Goal: Navigation & Orientation: Find specific page/section

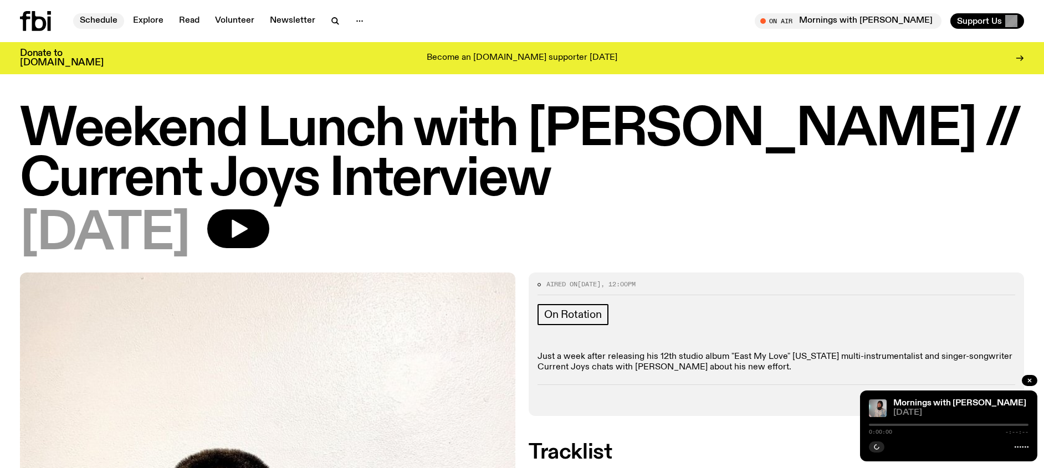
click at [114, 23] on link "Schedule" at bounding box center [98, 21] width 51 height 16
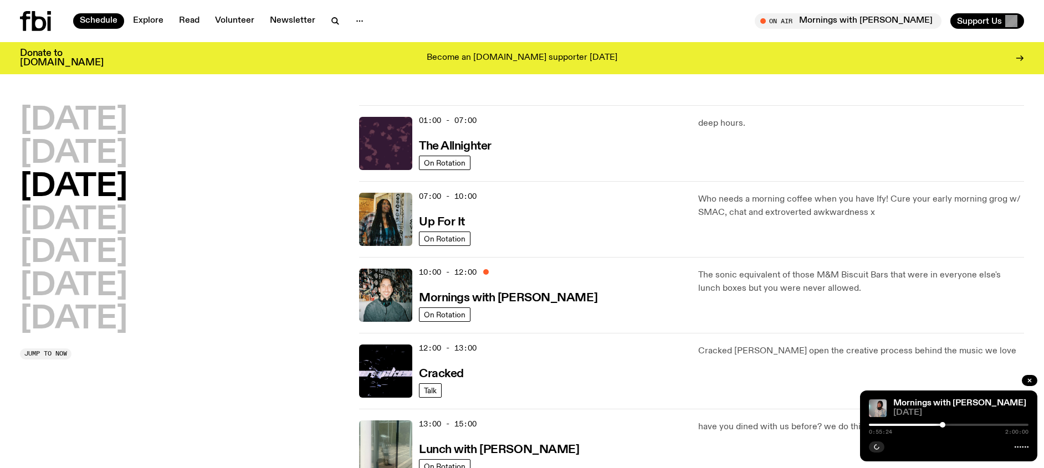
drag, startPoint x: 109, startPoint y: 220, endPoint x: 120, endPoint y: 220, distance: 11.1
click at [109, 220] on h2 "[DATE]" at bounding box center [73, 220] width 107 height 31
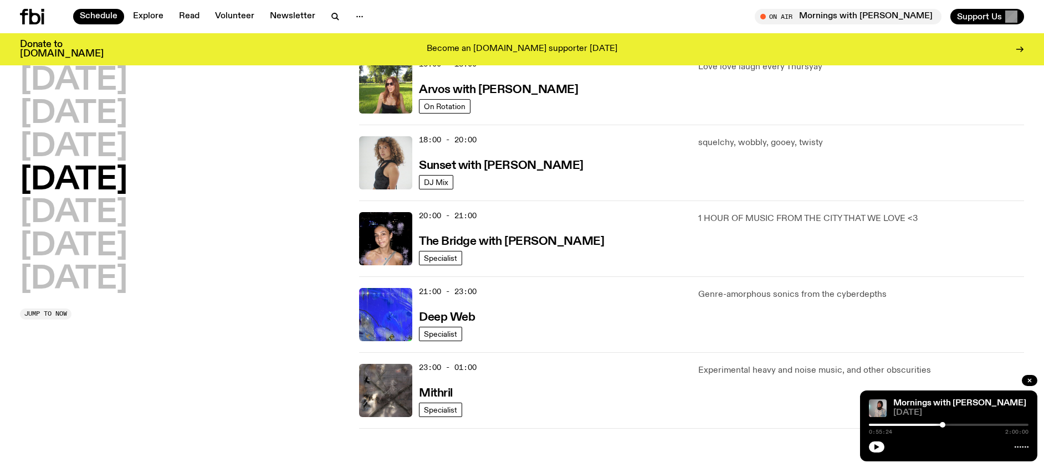
scroll to position [425, 0]
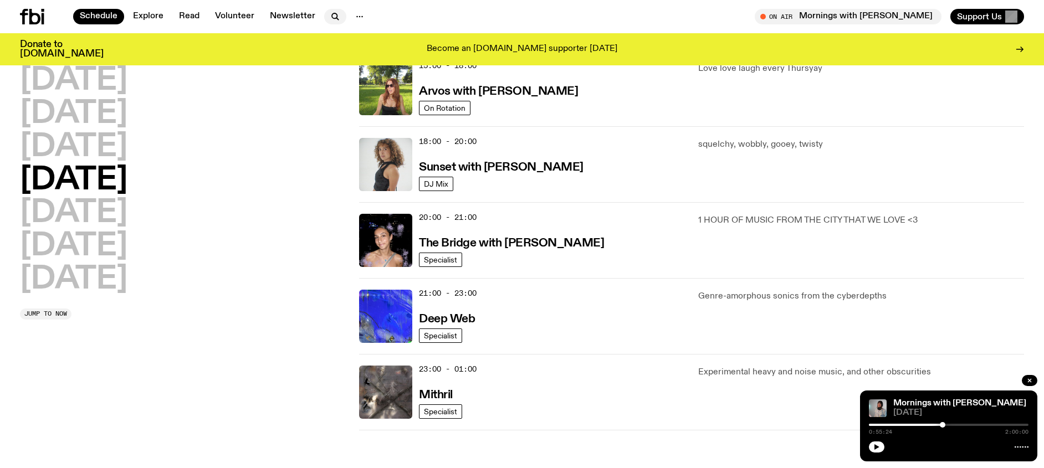
click at [336, 15] on icon "button" at bounding box center [335, 16] width 13 height 13
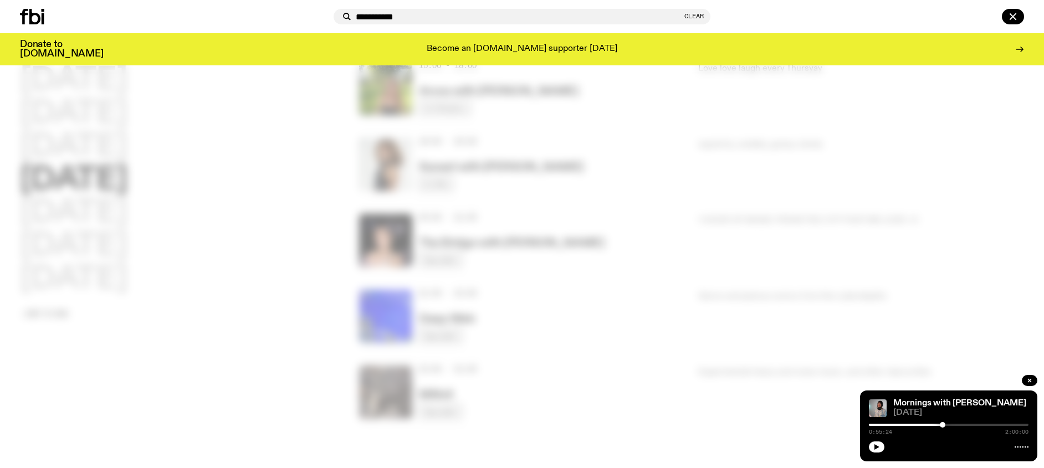
type input "**********"
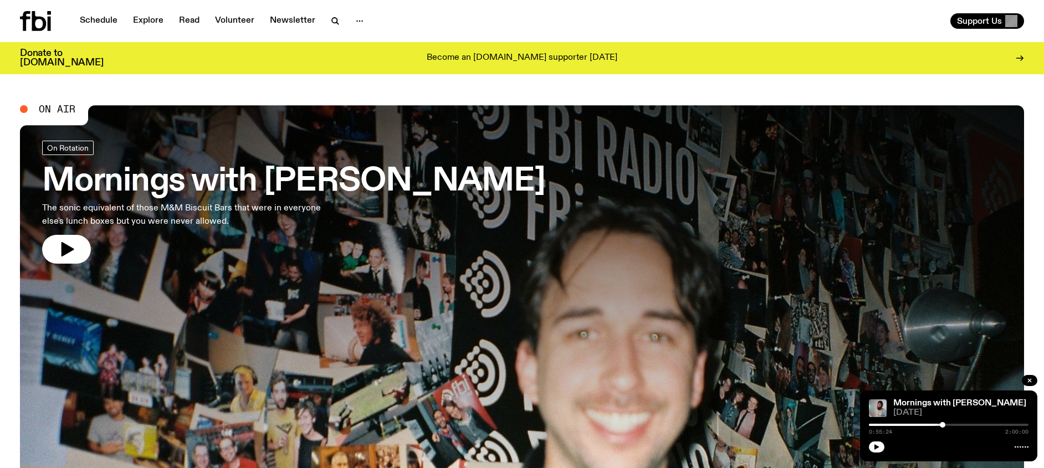
click at [441, 178] on h3 "Mornings with [PERSON_NAME]" at bounding box center [293, 181] width 503 height 31
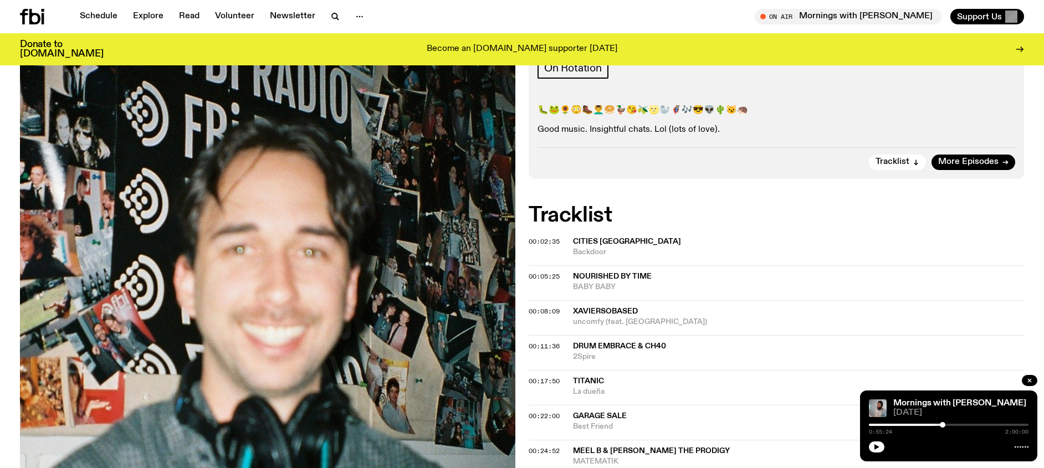
scroll to position [201, 0]
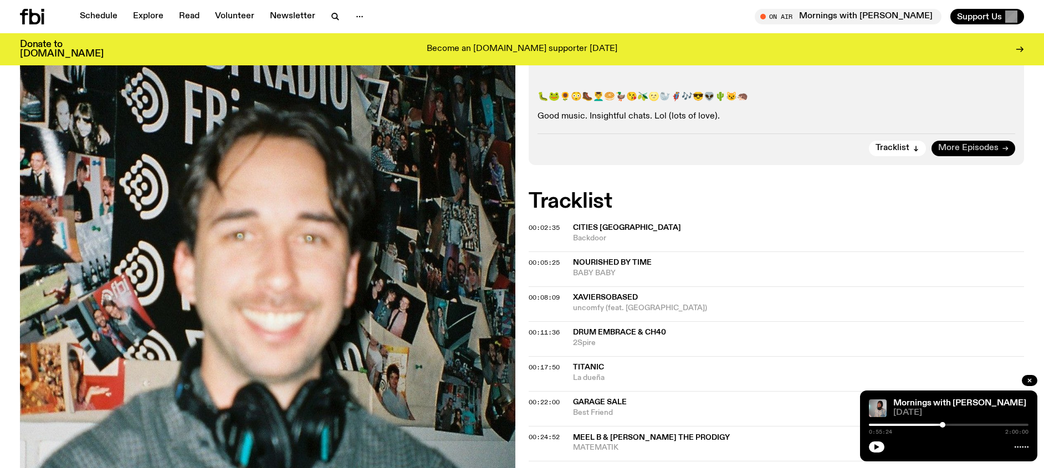
click at [957, 147] on span "More Episodes" at bounding box center [968, 148] width 60 height 8
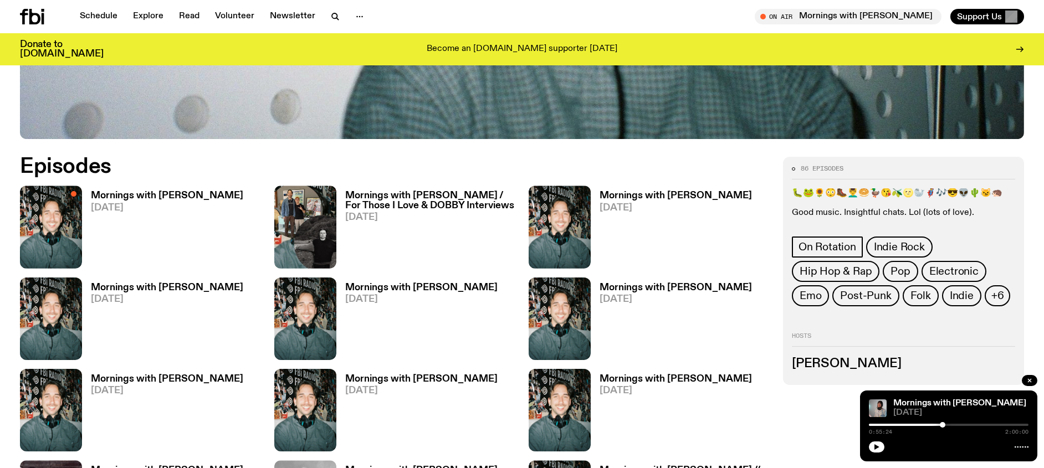
scroll to position [534, 0]
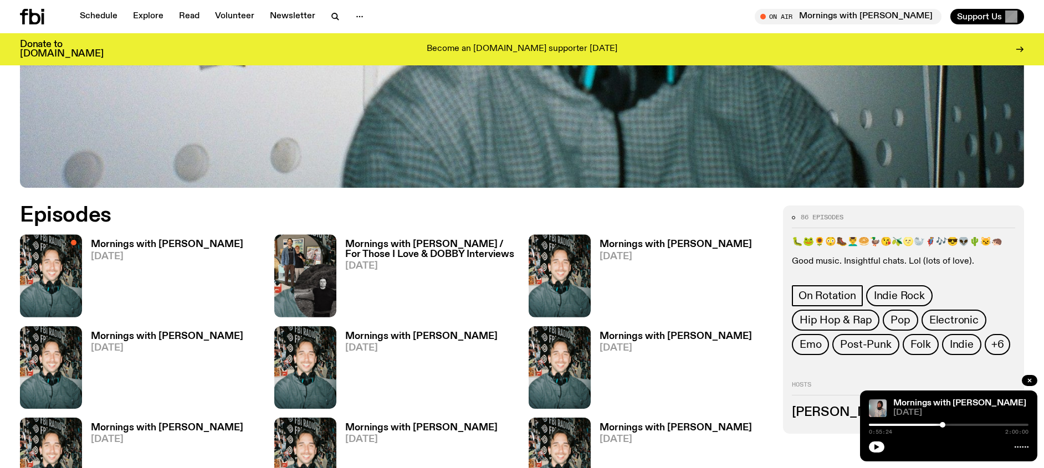
click at [150, 339] on h3 "Mornings with [PERSON_NAME]" at bounding box center [167, 336] width 152 height 9
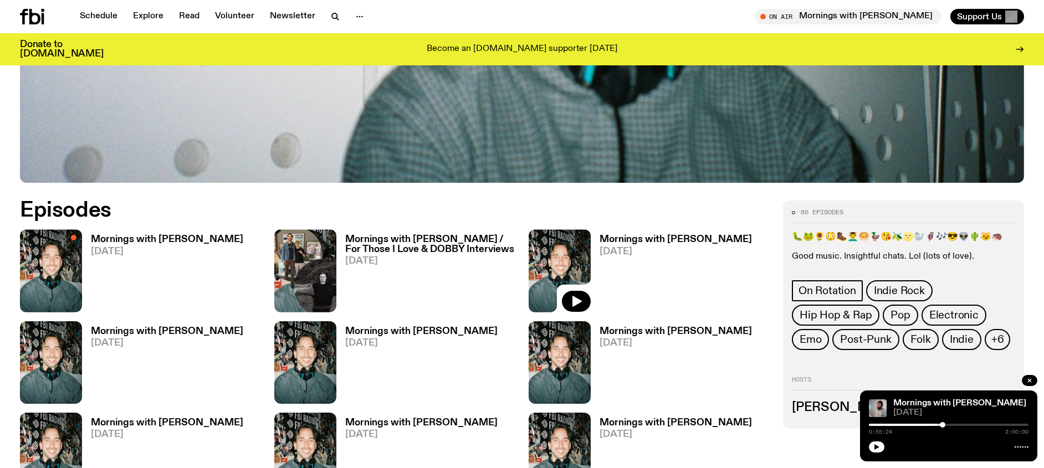
scroll to position [541, 0]
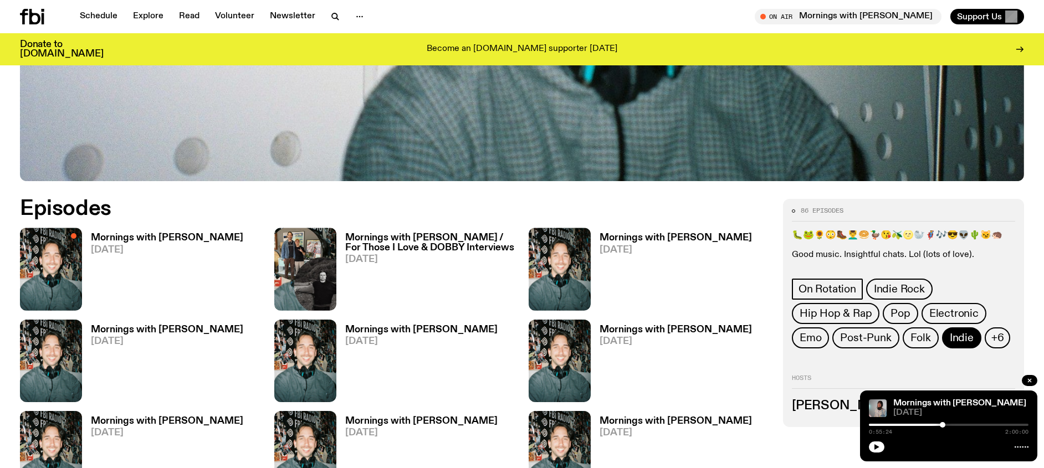
drag, startPoint x: 990, startPoint y: 338, endPoint x: 976, endPoint y: 338, distance: 14.4
click at [991, 338] on span "+6" at bounding box center [997, 338] width 13 height 12
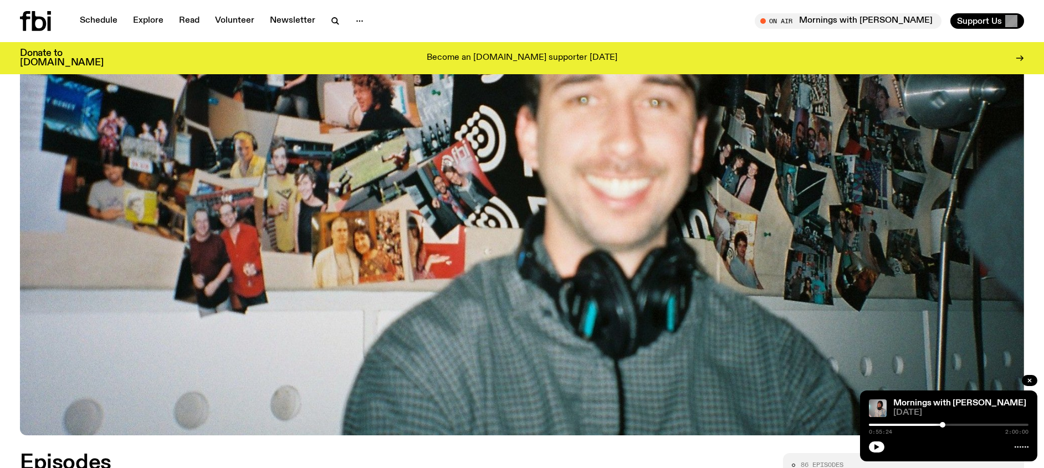
scroll to position [0, 0]
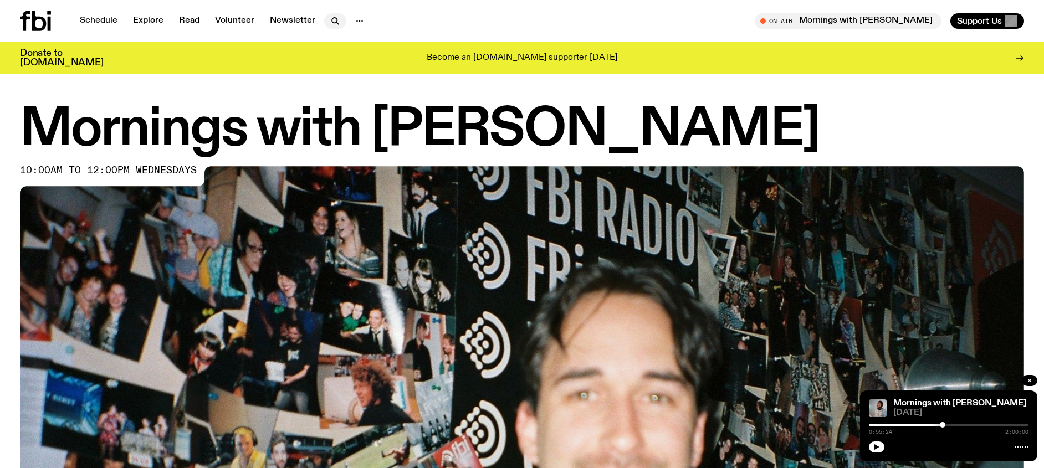
click at [330, 21] on icon "button" at bounding box center [335, 20] width 13 height 13
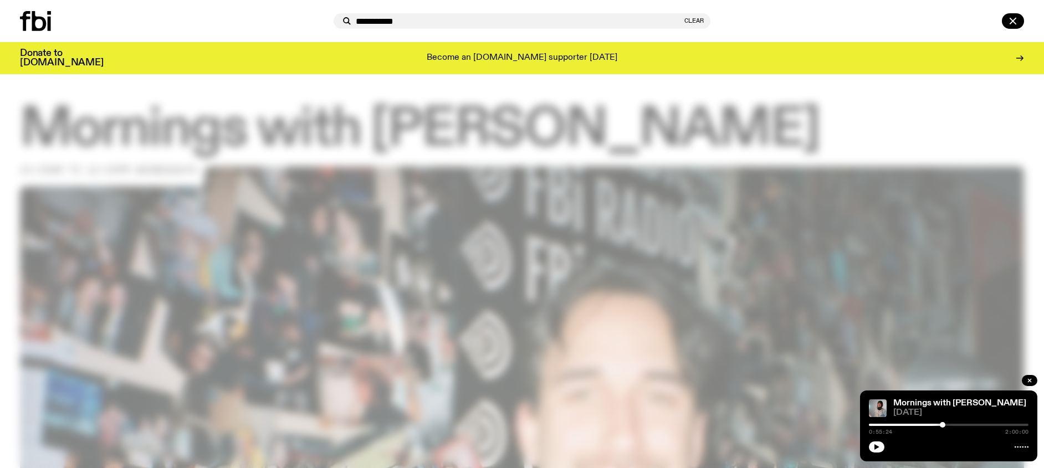
type input "**********"
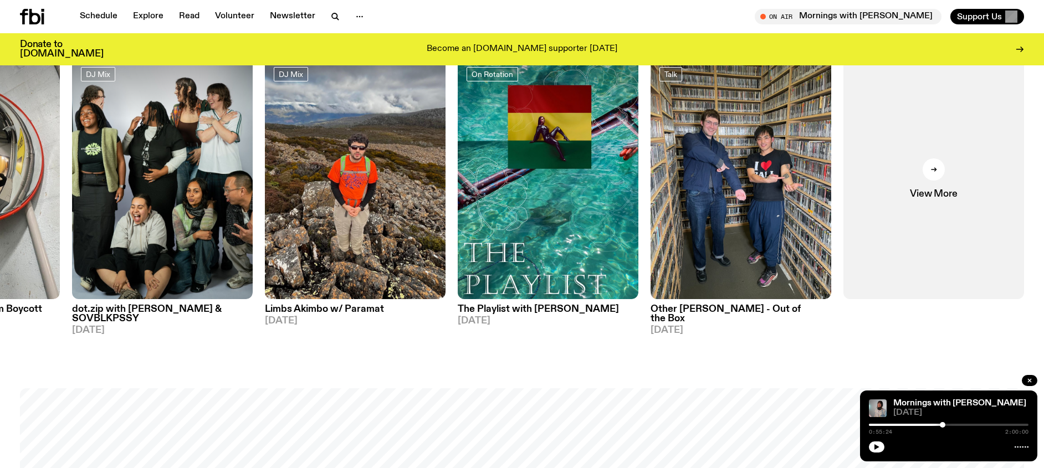
scroll to position [672, 0]
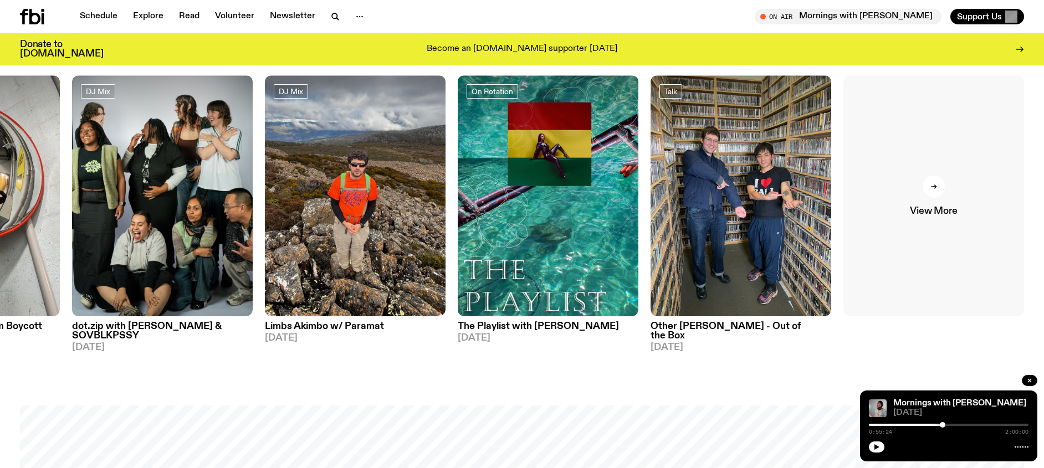
click at [943, 187] on div at bounding box center [933, 187] width 22 height 22
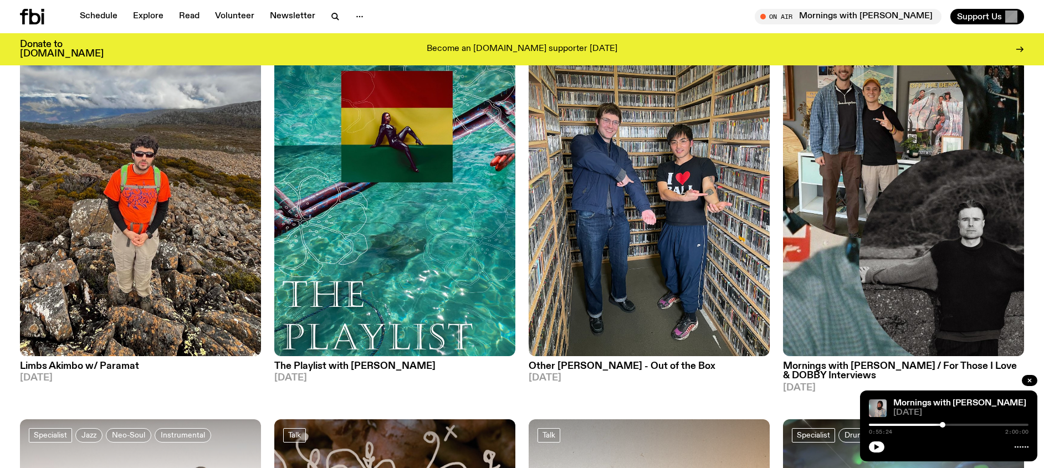
scroll to position [495, 0]
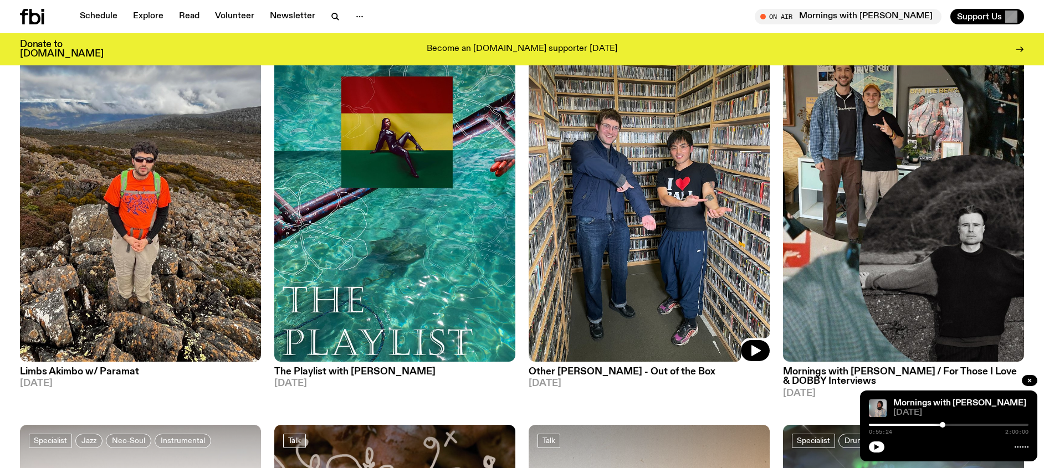
click at [645, 187] on img at bounding box center [648, 200] width 241 height 321
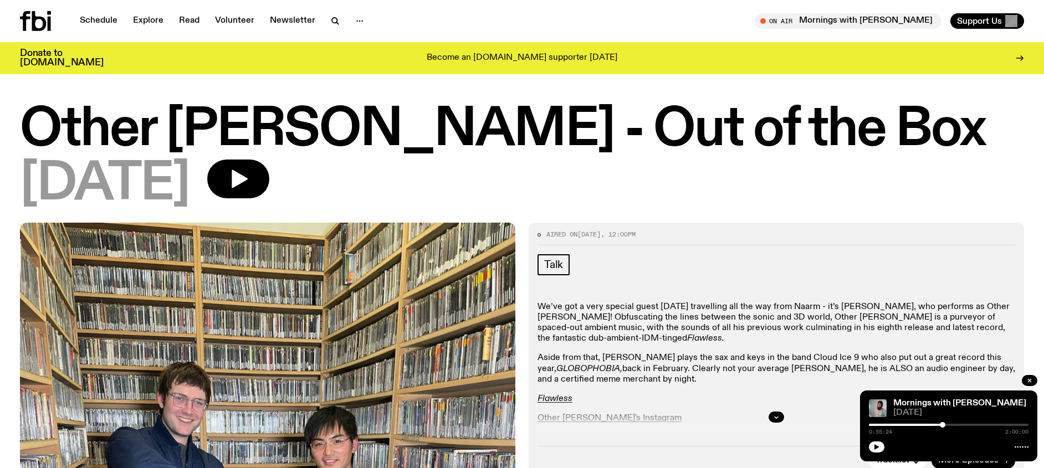
drag, startPoint x: 776, startPoint y: 419, endPoint x: 726, endPoint y: 389, distance: 57.7
click at [776, 419] on icon "button" at bounding box center [776, 417] width 7 height 7
click at [86, 22] on link "Schedule" at bounding box center [98, 21] width 51 height 16
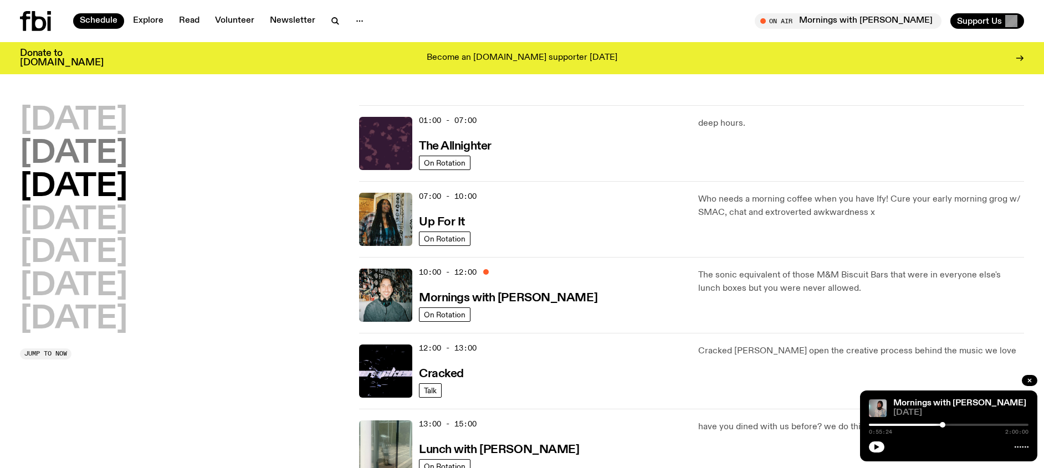
click at [104, 160] on h2 "[DATE]" at bounding box center [73, 153] width 107 height 31
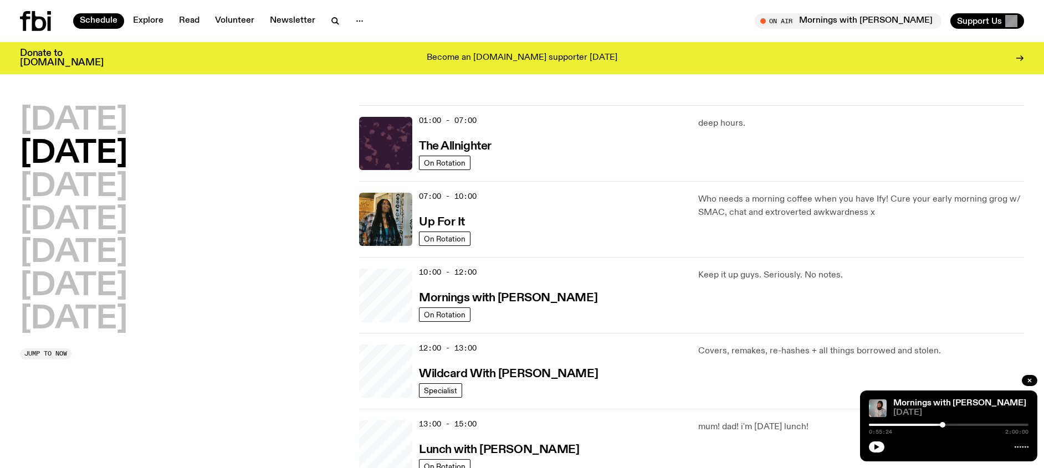
scroll to position [31, 0]
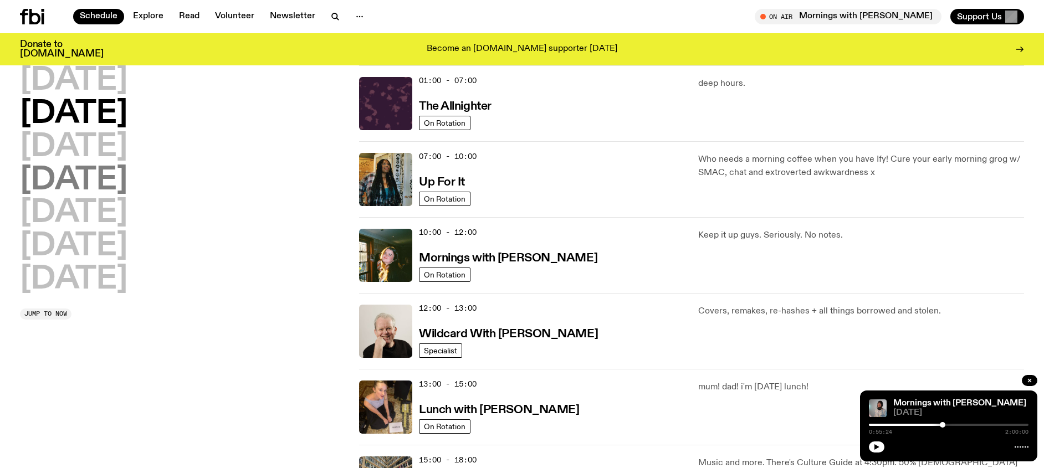
click at [123, 166] on h2 "[DATE]" at bounding box center [73, 180] width 107 height 31
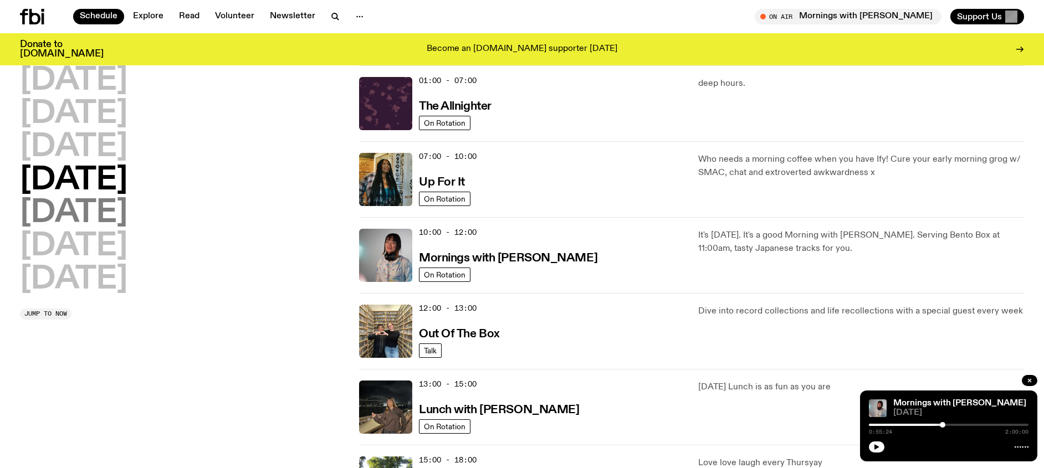
click at [91, 210] on h2 "[DATE]" at bounding box center [73, 213] width 107 height 31
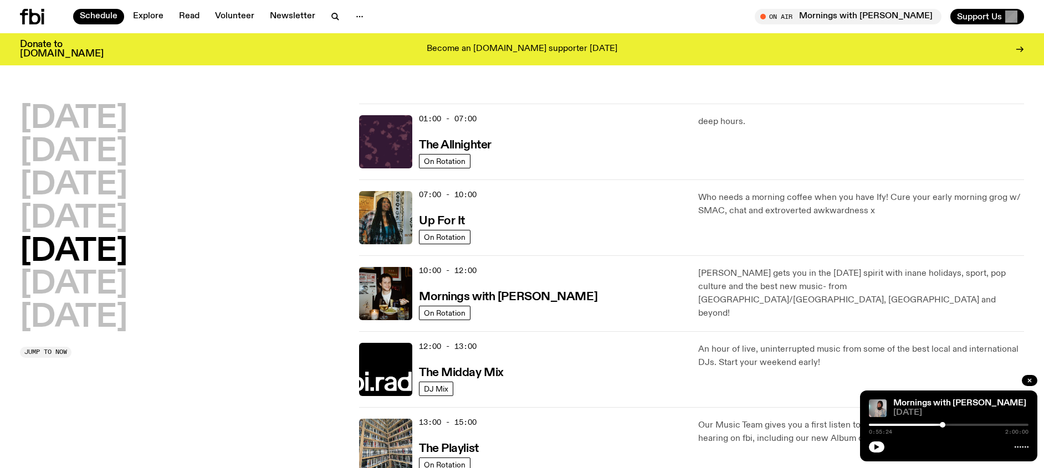
scroll to position [1, 0]
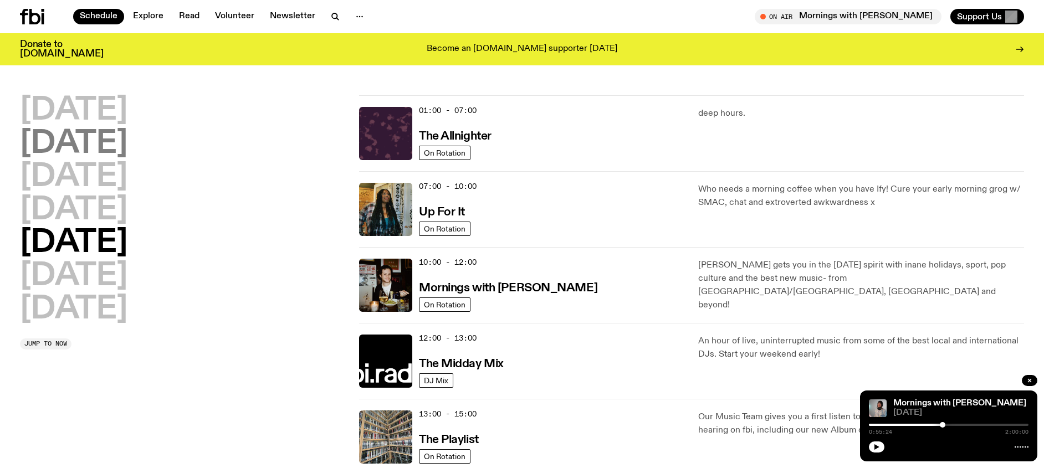
click at [99, 129] on h2 "[DATE]" at bounding box center [73, 144] width 107 height 31
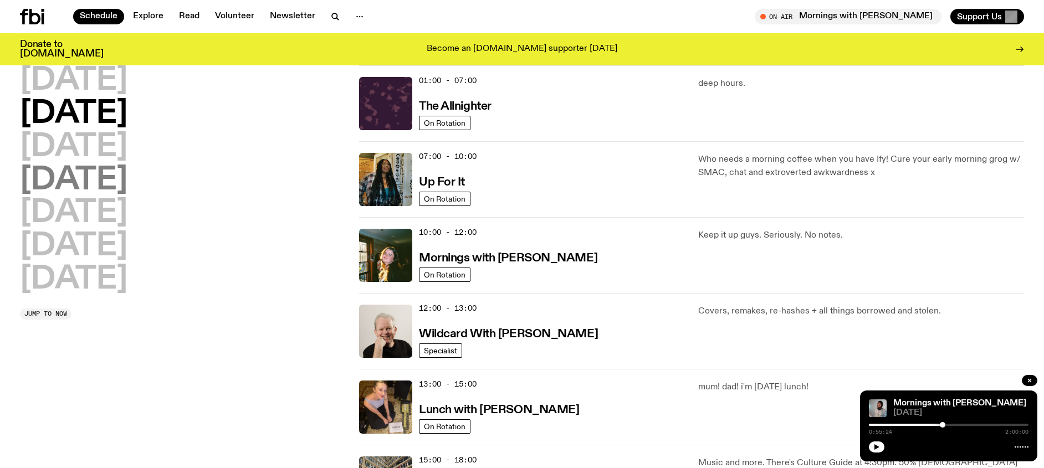
scroll to position [0, 0]
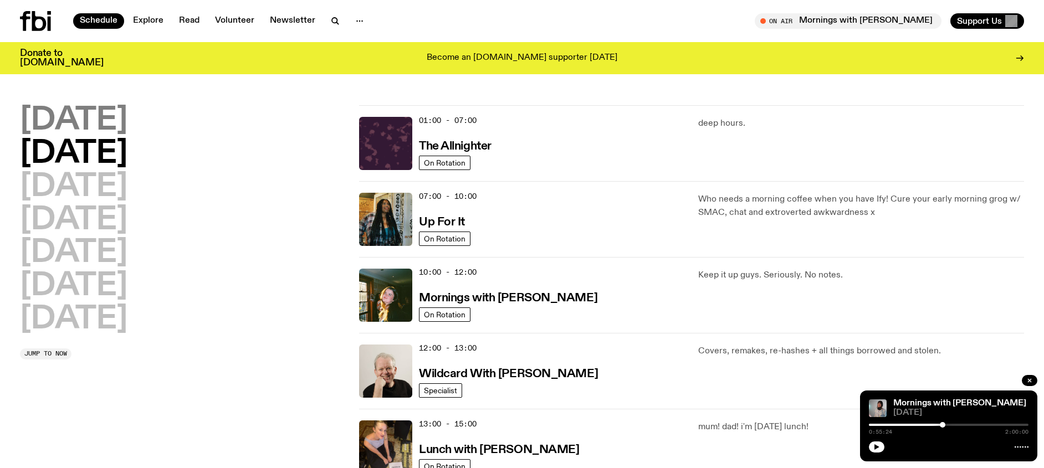
click at [114, 129] on h2 "[DATE]" at bounding box center [73, 120] width 107 height 31
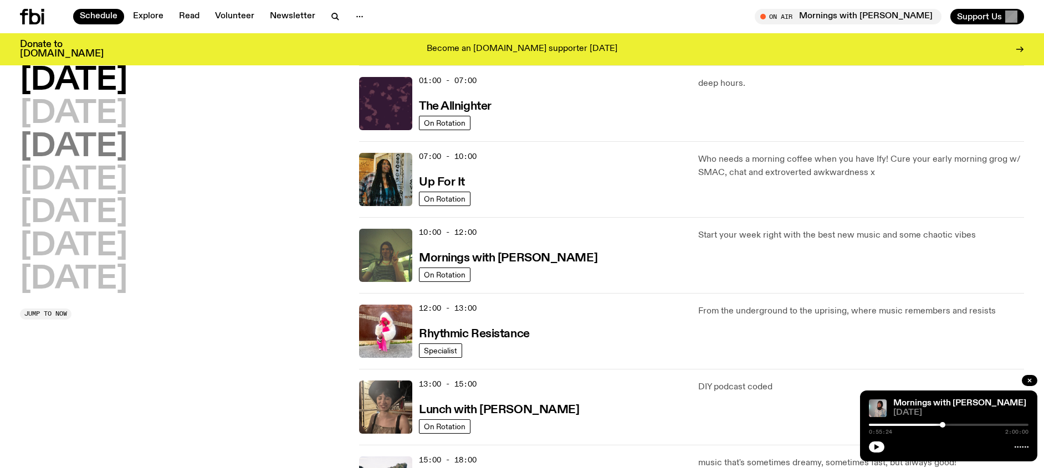
click at [114, 140] on h2 "[DATE]" at bounding box center [73, 147] width 107 height 31
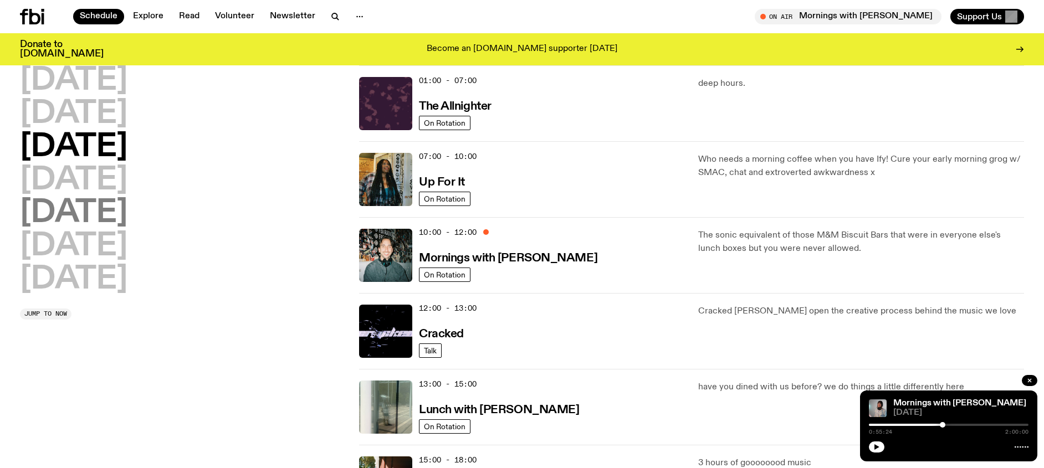
click at [110, 198] on h2 "[DATE]" at bounding box center [73, 213] width 107 height 31
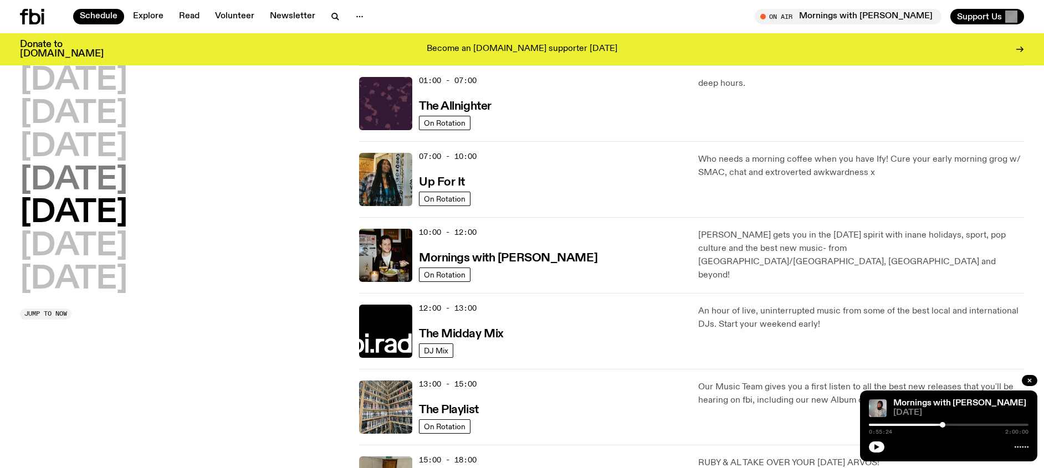
click at [112, 181] on h2 "[DATE]" at bounding box center [73, 180] width 107 height 31
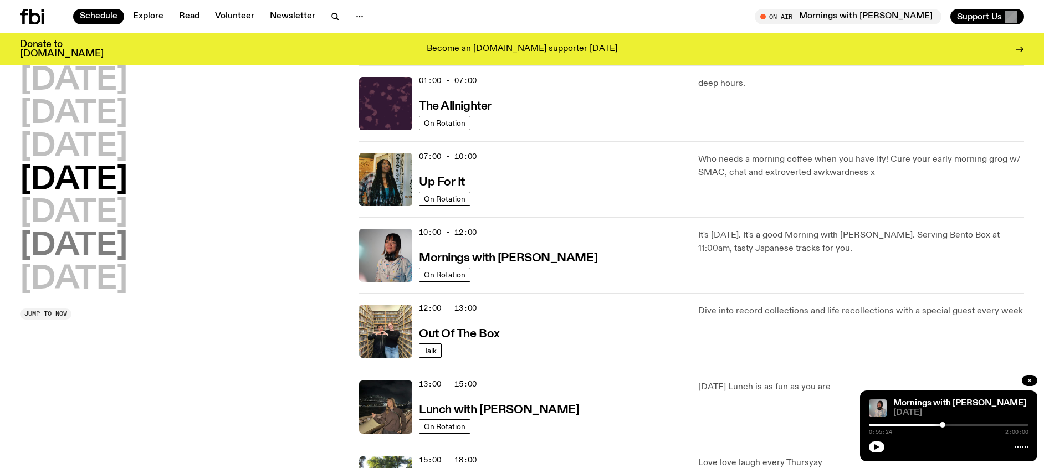
click at [91, 235] on h2 "[DATE]" at bounding box center [73, 246] width 107 height 31
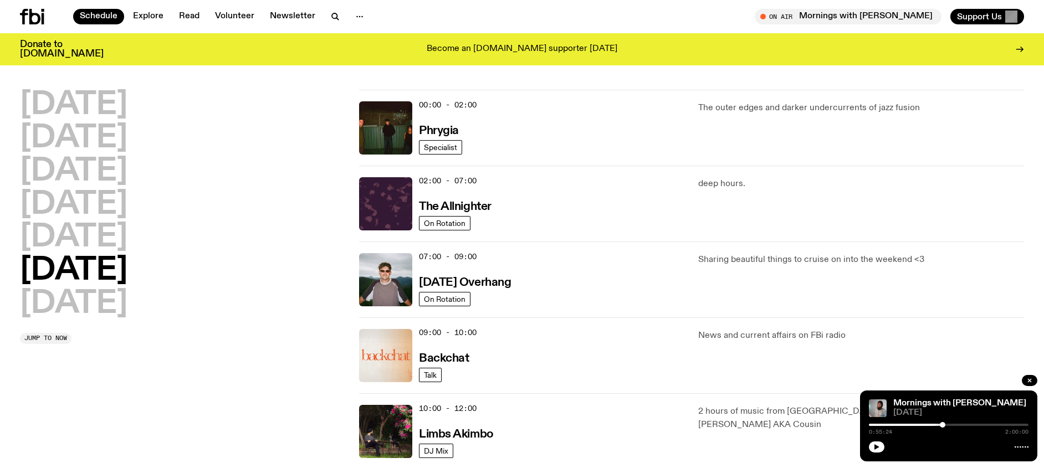
scroll to position [5, 0]
